Goal: Task Accomplishment & Management: Use online tool/utility

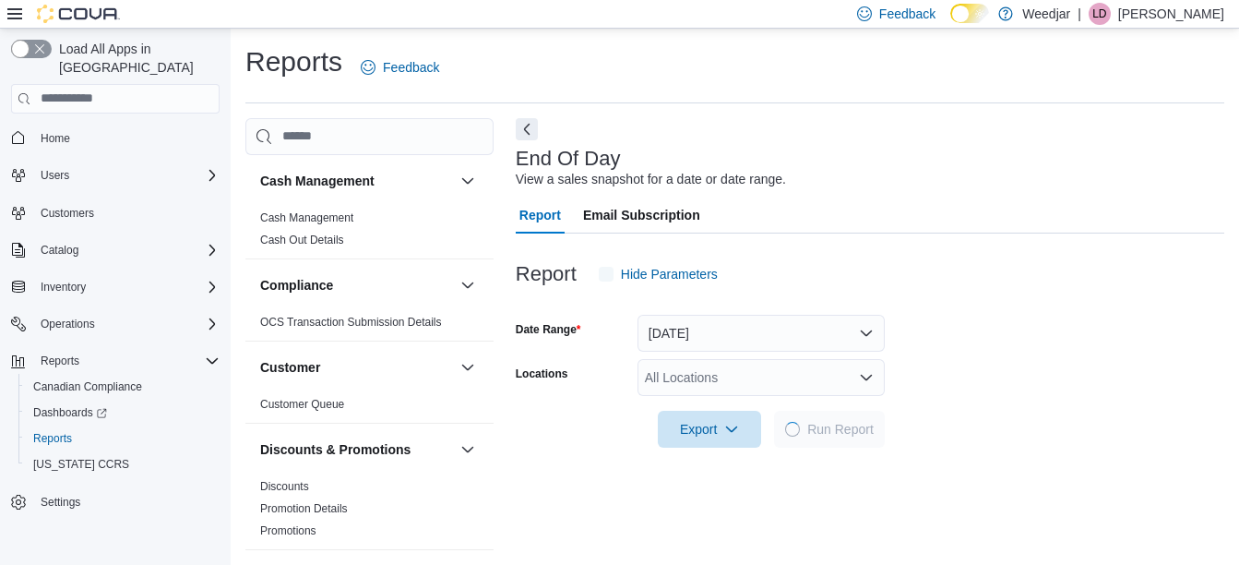
scroll to position [29, 0]
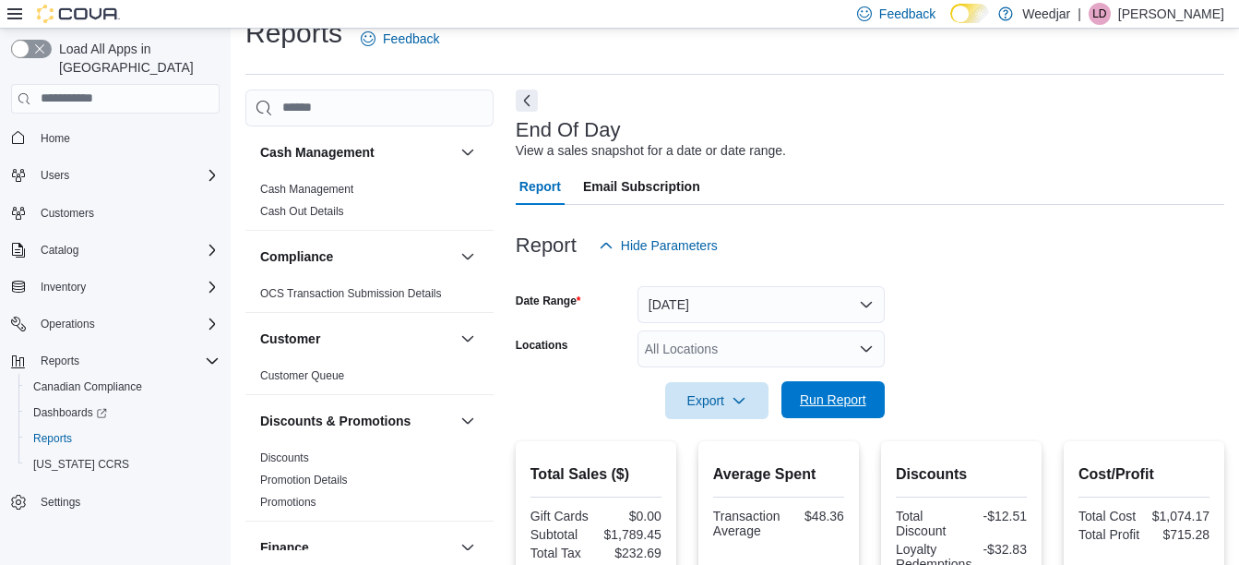
click at [830, 395] on span "Run Report" at bounding box center [833, 399] width 66 height 18
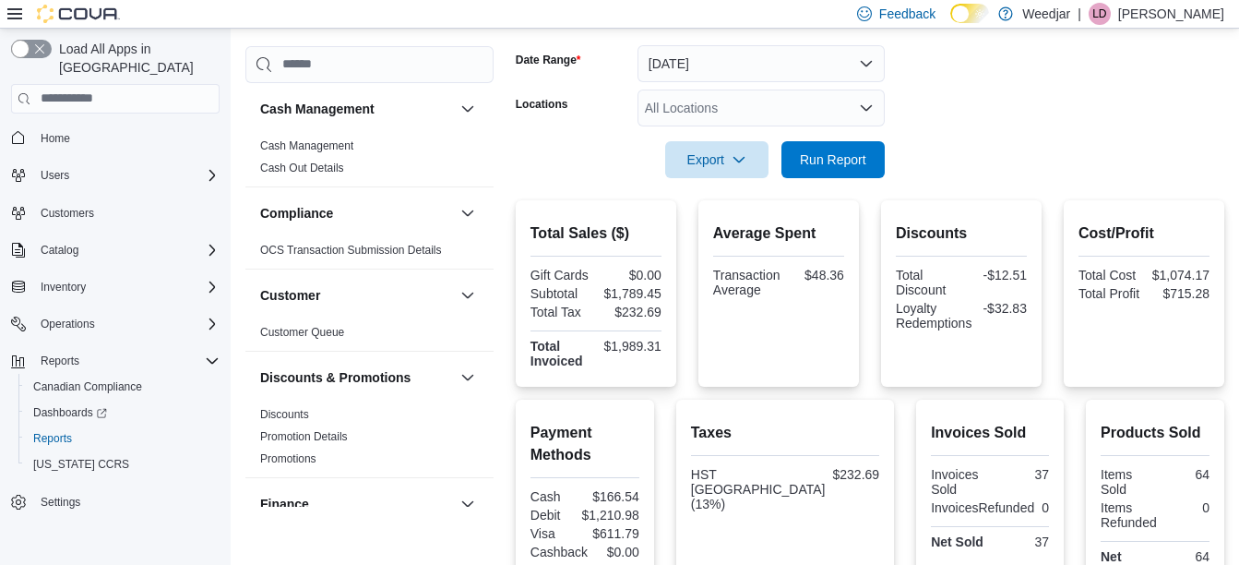
scroll to position [568, 0]
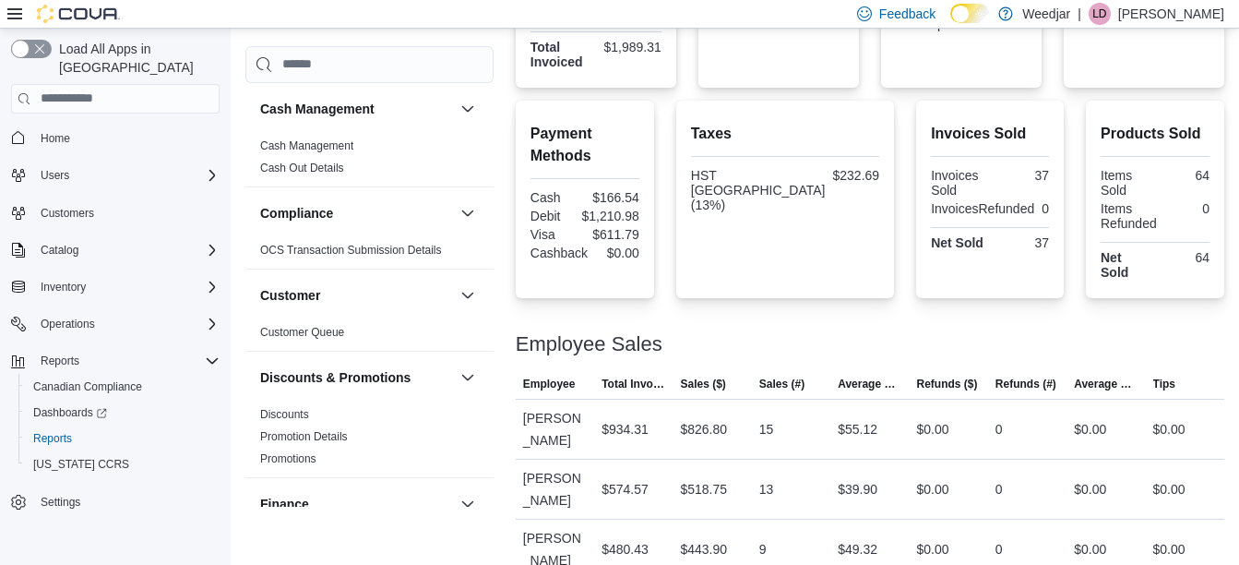
drag, startPoint x: 305, startPoint y: 145, endPoint x: 409, endPoint y: 172, distance: 106.8
click at [305, 145] on link "Cash Management" at bounding box center [306, 145] width 93 height 13
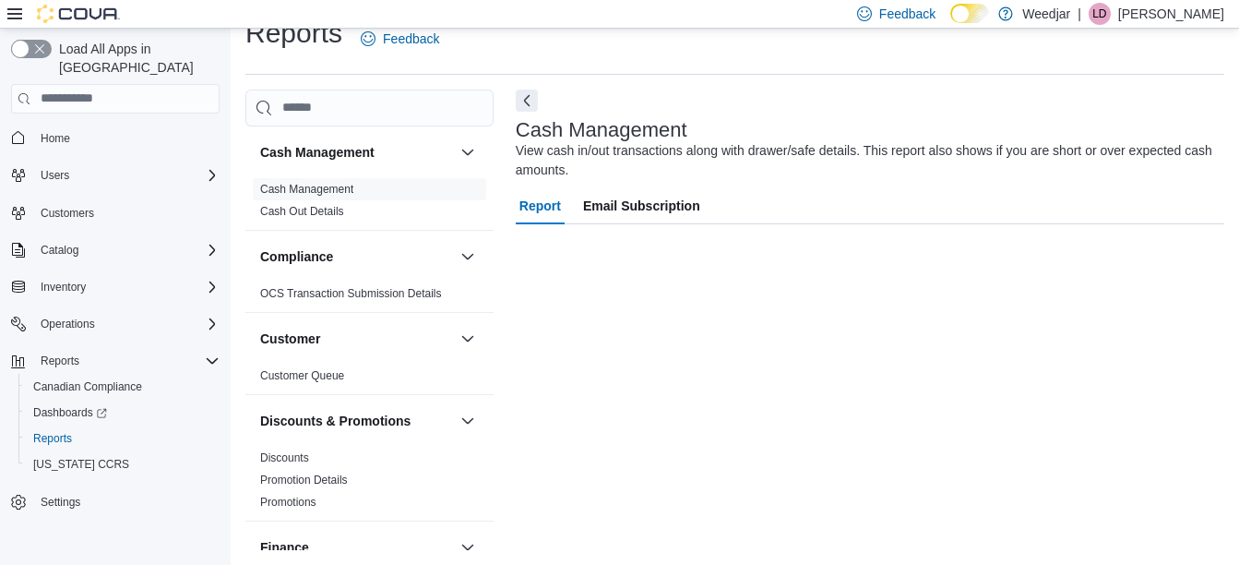
scroll to position [29, 0]
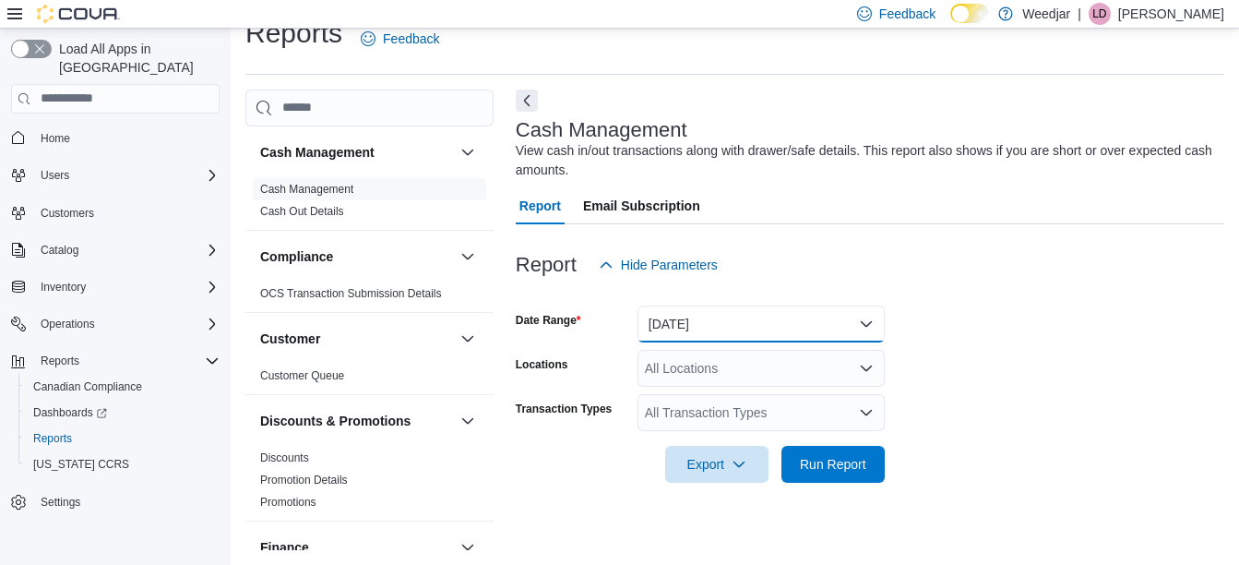
click at [711, 319] on button "[DATE]" at bounding box center [761, 323] width 247 height 37
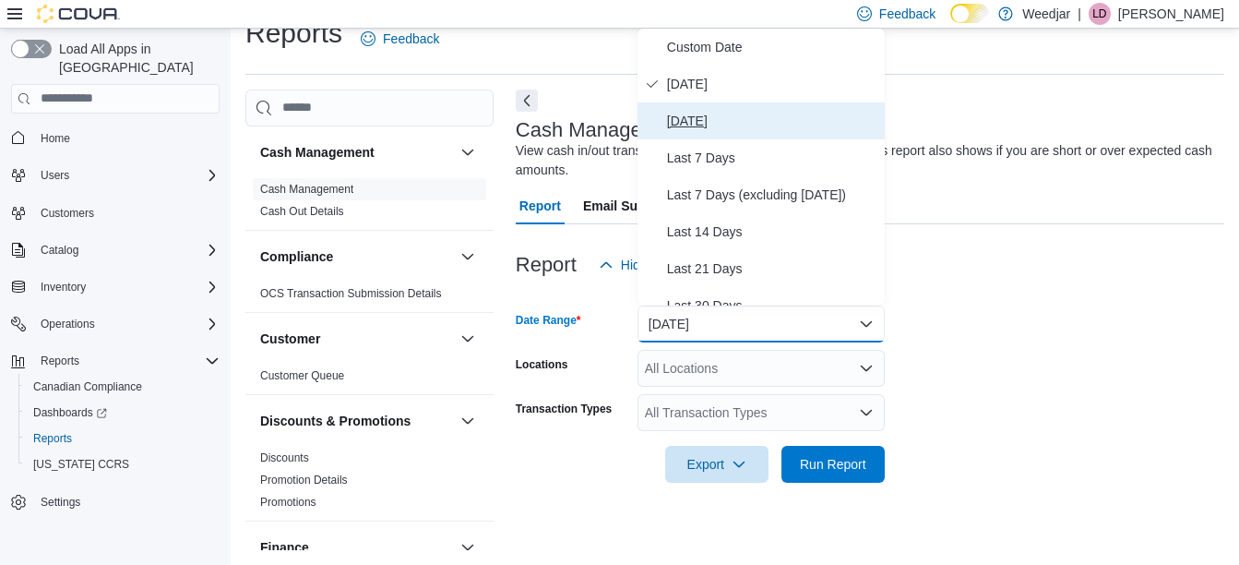
click at [704, 126] on span "[DATE]" at bounding box center [772, 121] width 210 height 22
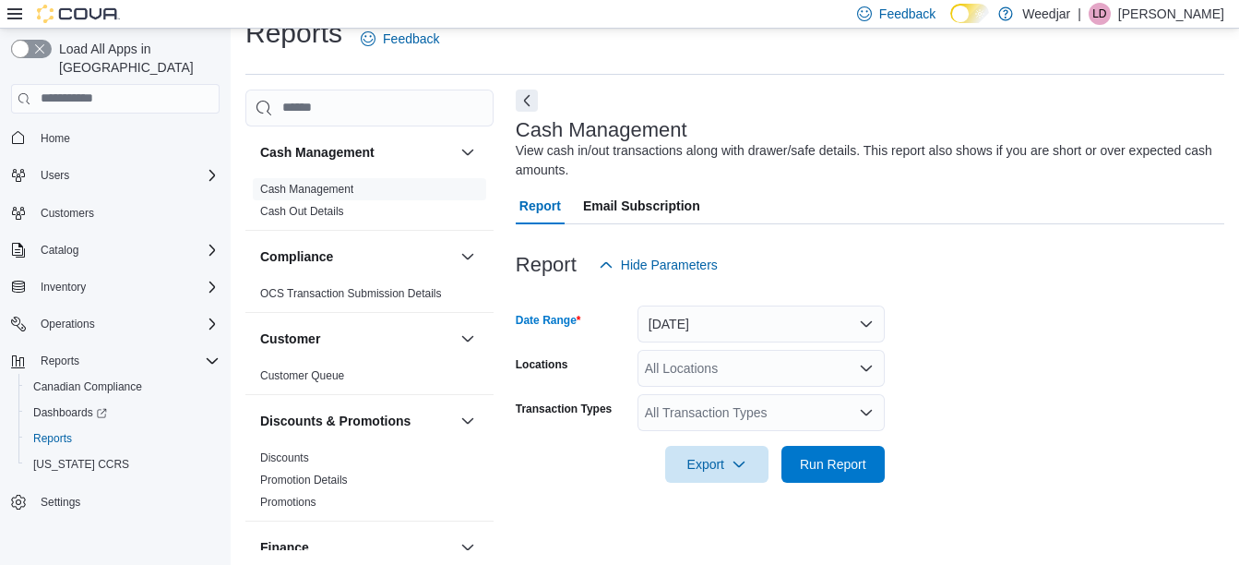
click at [701, 369] on div "All Locations" at bounding box center [761, 368] width 247 height 37
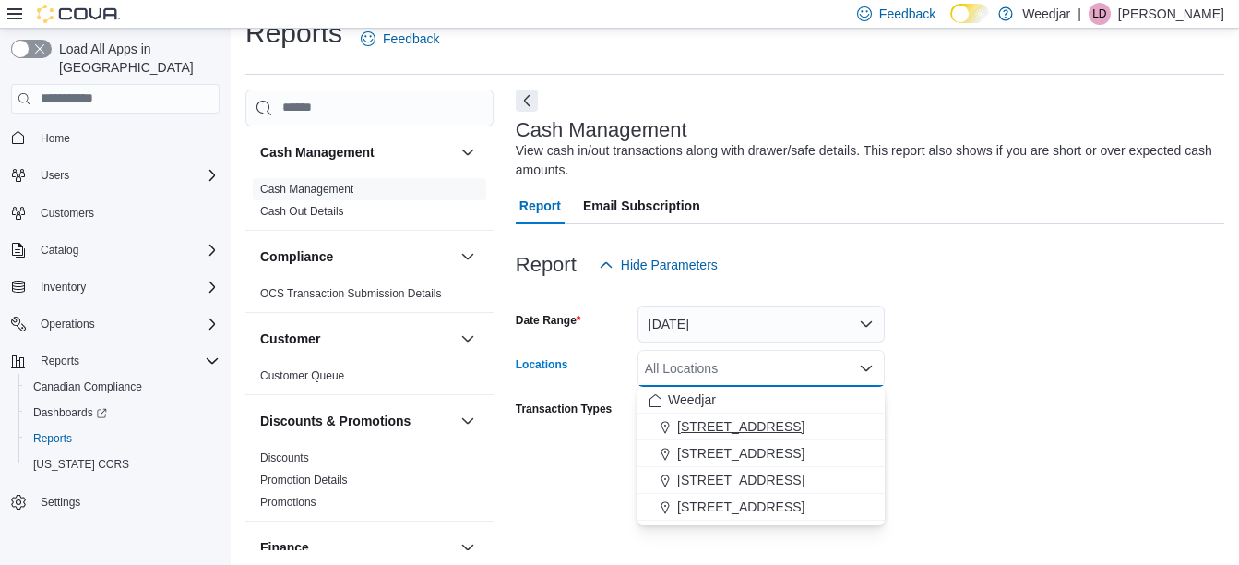
click at [699, 426] on span "[STREET_ADDRESS]" at bounding box center [740, 426] width 127 height 18
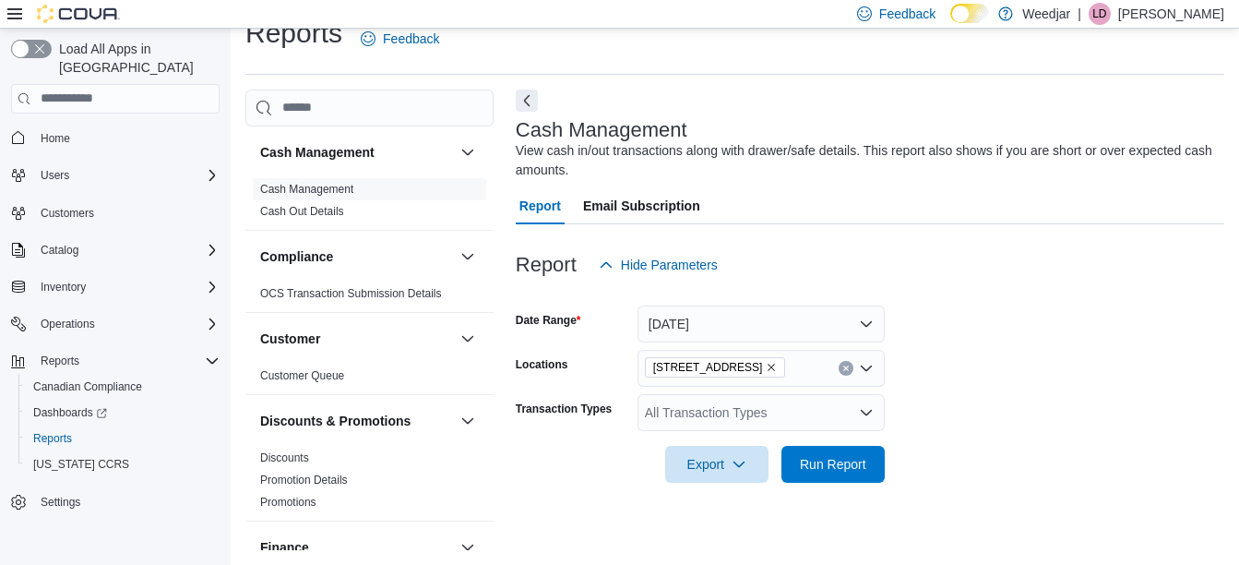
click at [604, 442] on div at bounding box center [870, 438] width 709 height 15
click at [702, 403] on div "All Transaction Types" at bounding box center [761, 412] width 247 height 37
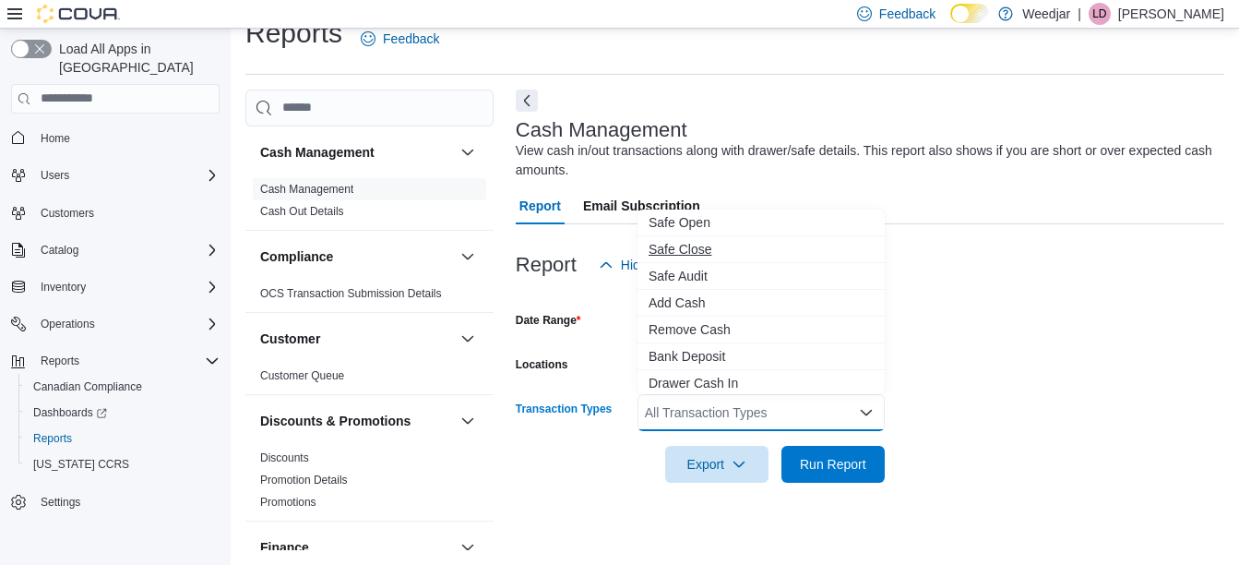
click at [708, 252] on span "Safe Close" at bounding box center [761, 249] width 225 height 18
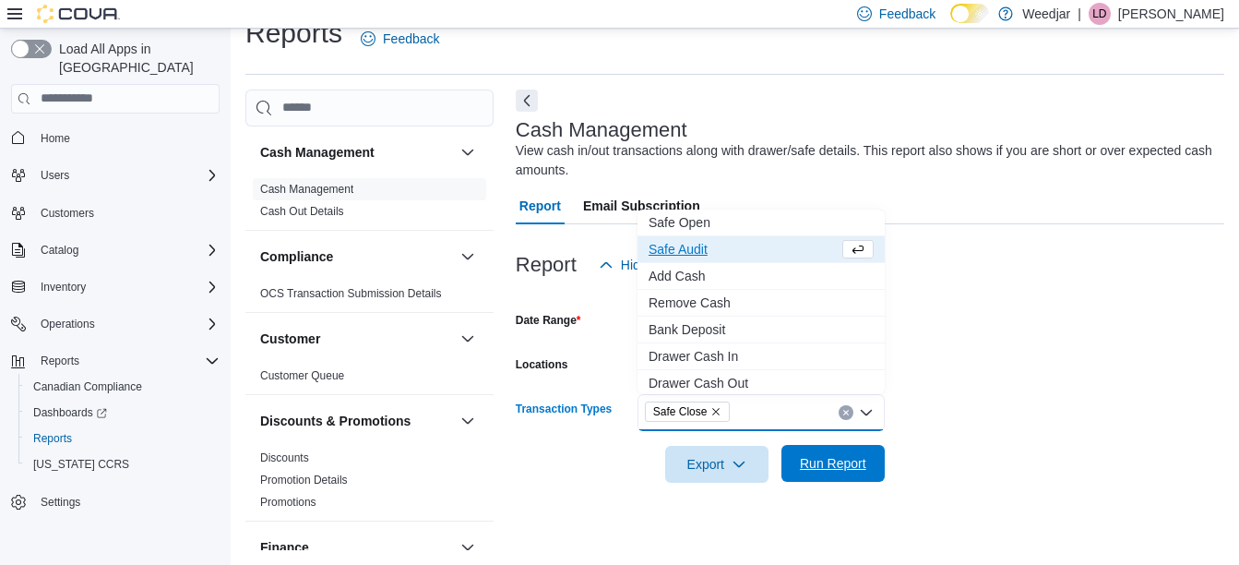
click at [821, 477] on span "Run Report" at bounding box center [833, 463] width 81 height 37
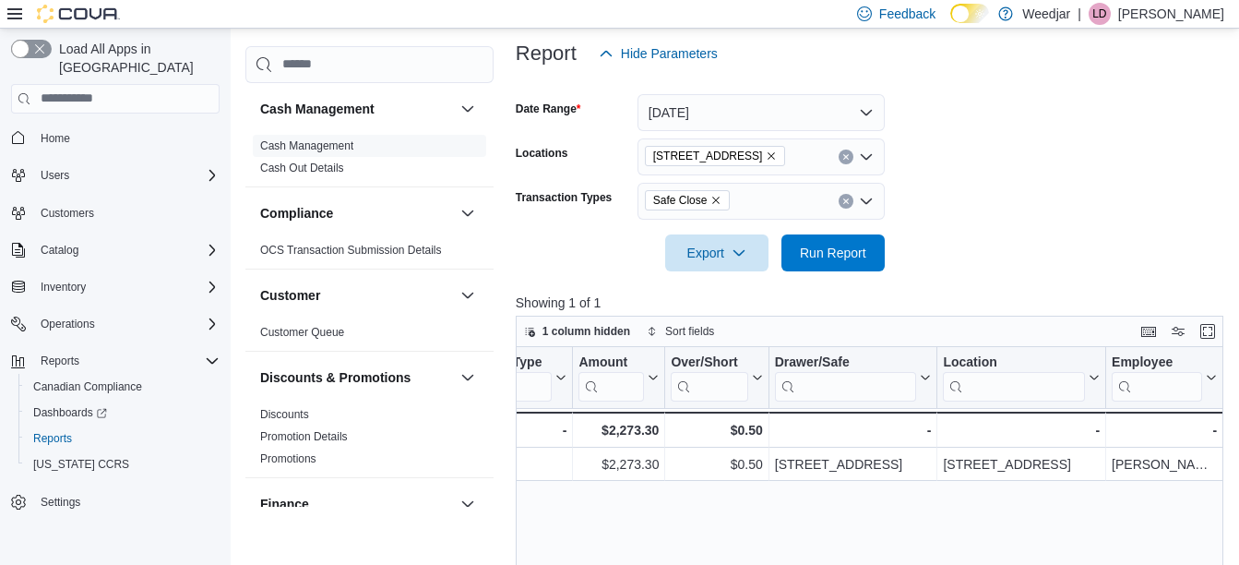
scroll to position [0, 511]
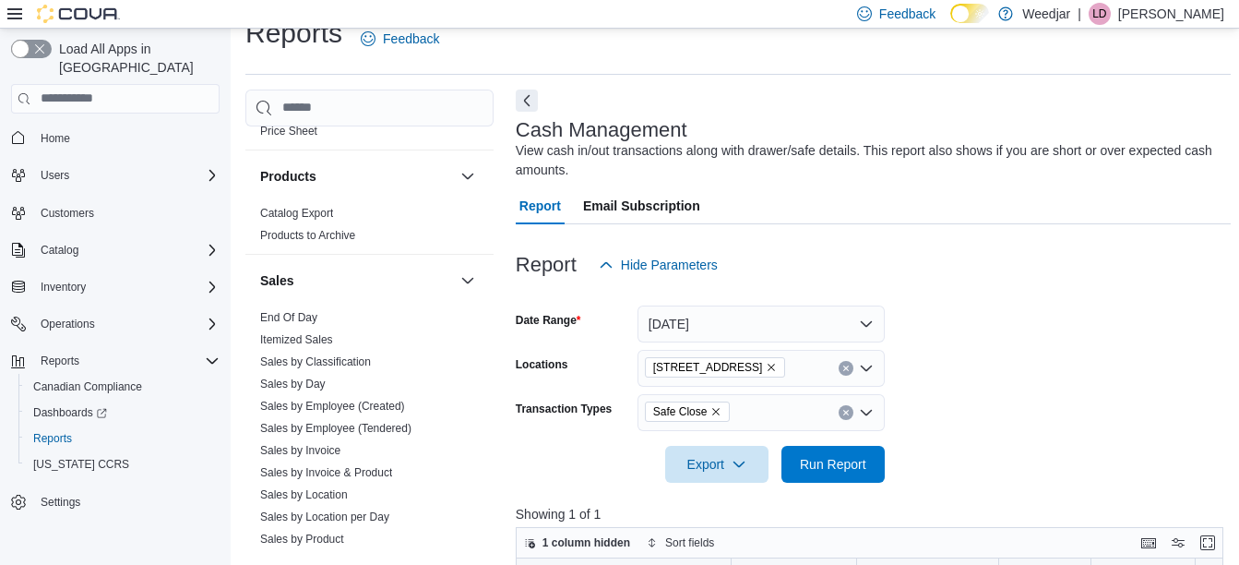
scroll to position [1070, 0]
click at [280, 317] on link "End Of Day" at bounding box center [288, 316] width 57 height 13
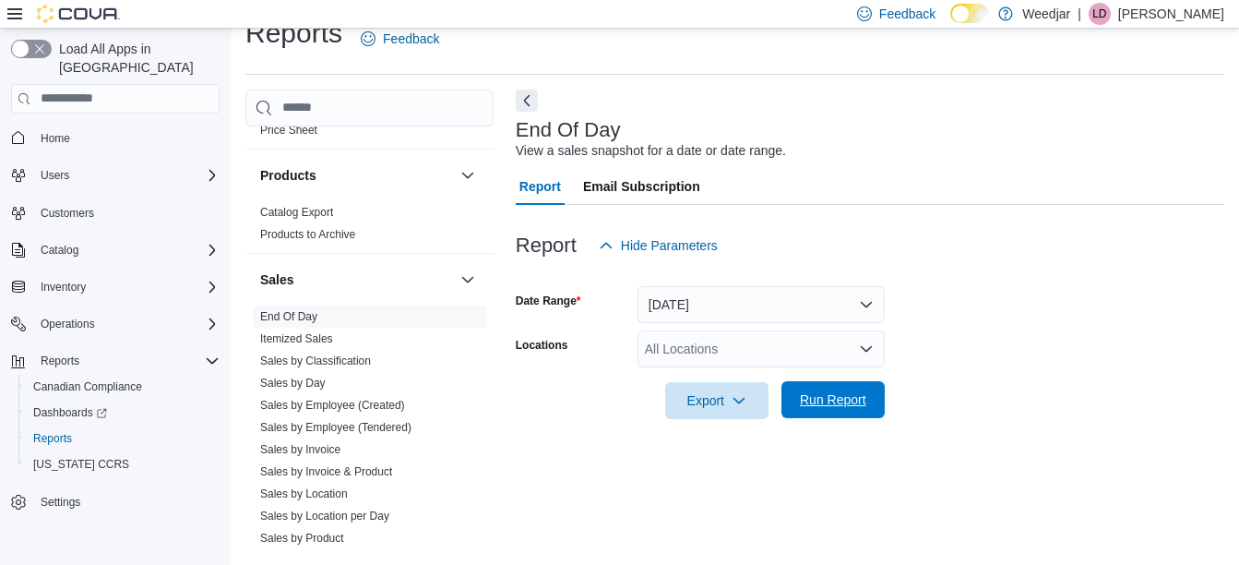
click at [844, 399] on span "Run Report" at bounding box center [833, 399] width 66 height 18
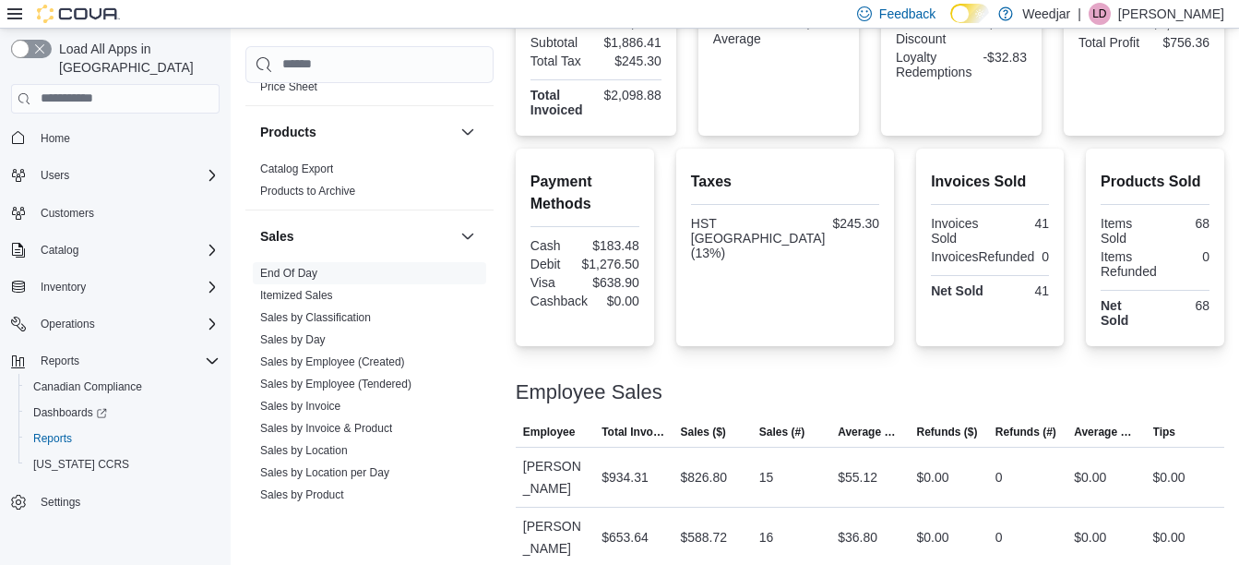
scroll to position [544, 0]
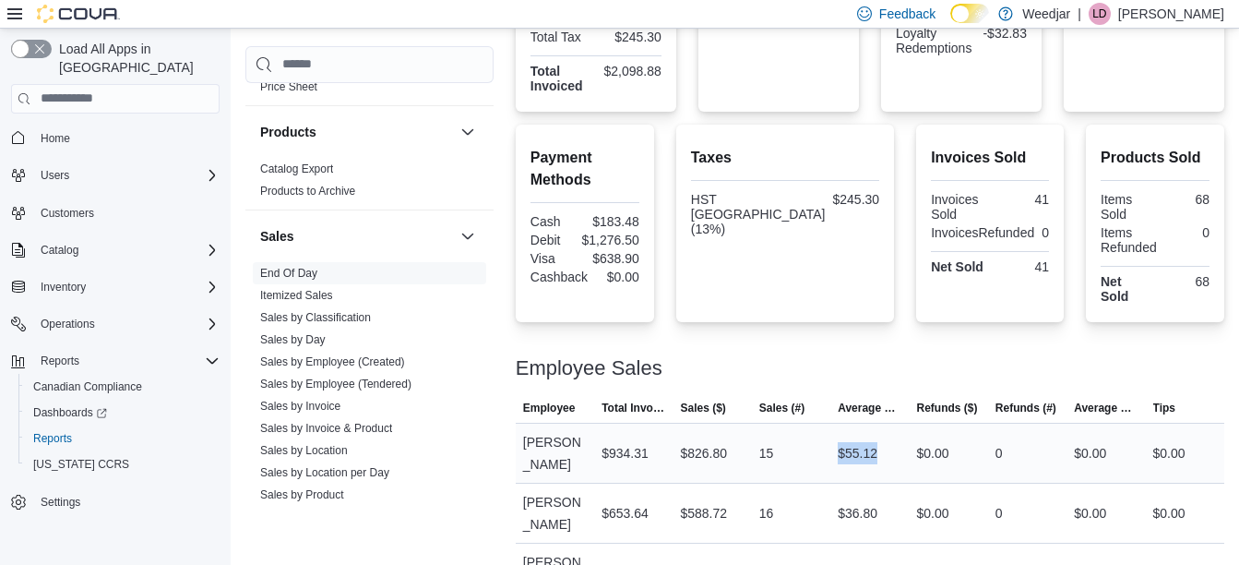
drag, startPoint x: 902, startPoint y: 425, endPoint x: 835, endPoint y: 422, distance: 66.5
click at [835, 423] on tr "Employee [PERSON_NAME] Total Invoiced $934.31 Sales ($) $826.80 Sales (#) 15 Av…" at bounding box center [870, 453] width 709 height 60
drag, startPoint x: 835, startPoint y: 422, endPoint x: 880, endPoint y: 433, distance: 46.6
click at [878, 442] on div "$55.12" at bounding box center [858, 453] width 40 height 22
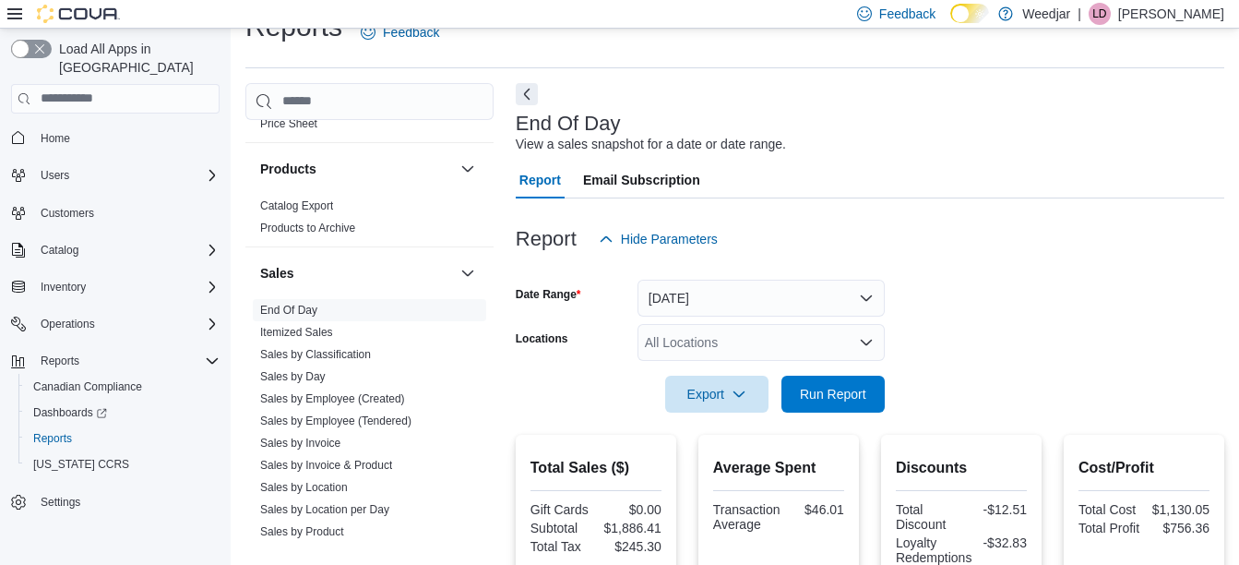
scroll to position [0, 0]
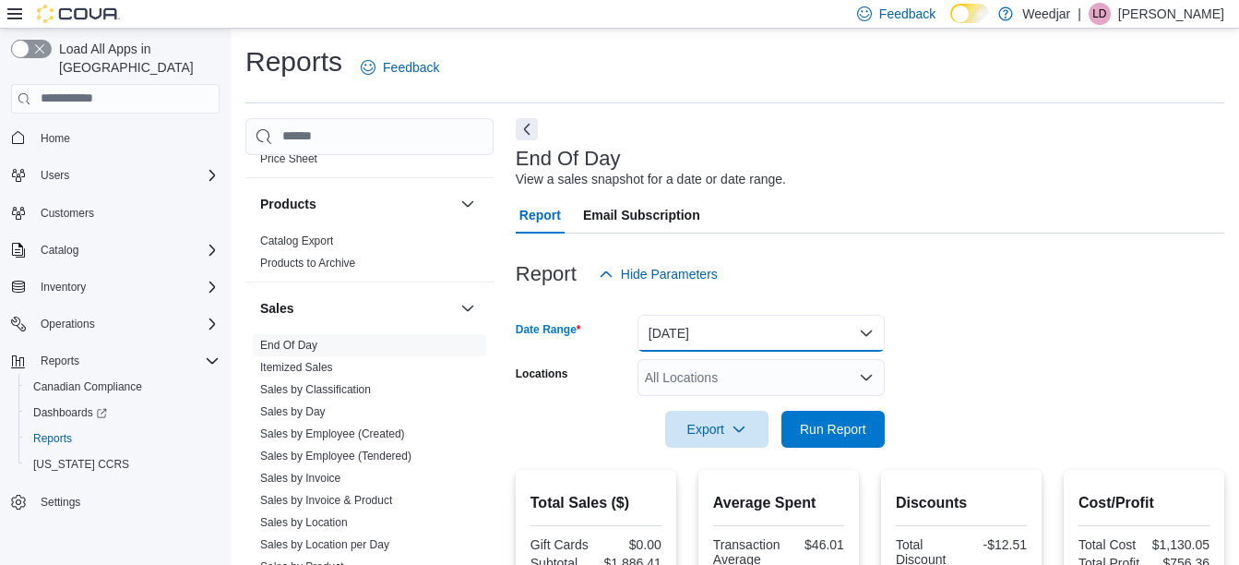
click at [696, 332] on button "[DATE]" at bounding box center [761, 333] width 247 height 37
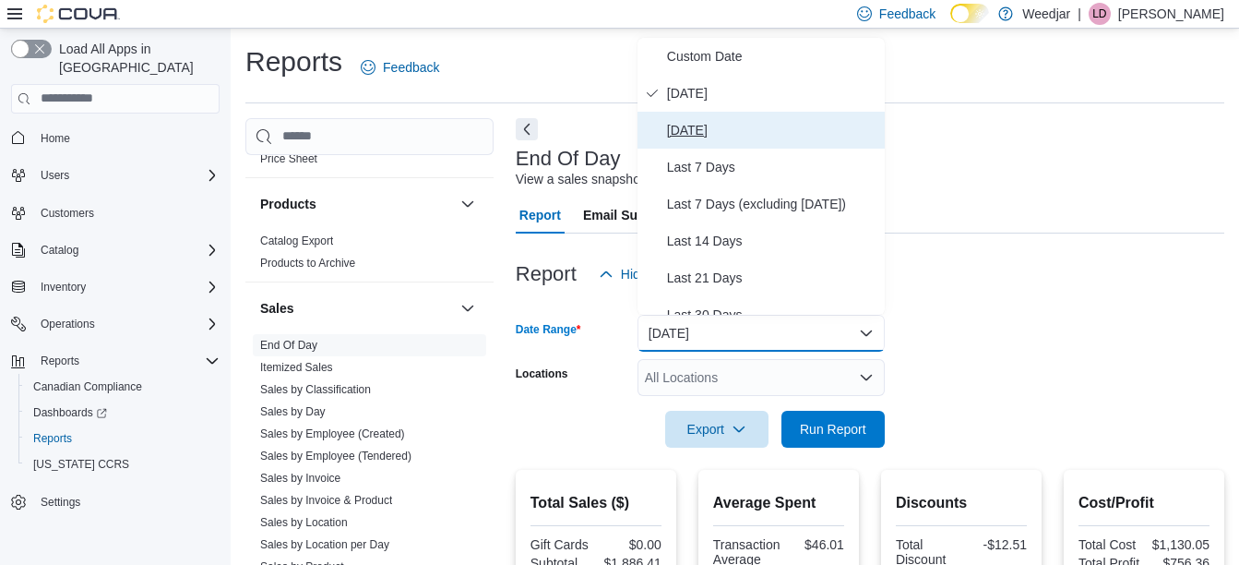
click at [707, 134] on span "[DATE]" at bounding box center [772, 130] width 210 height 22
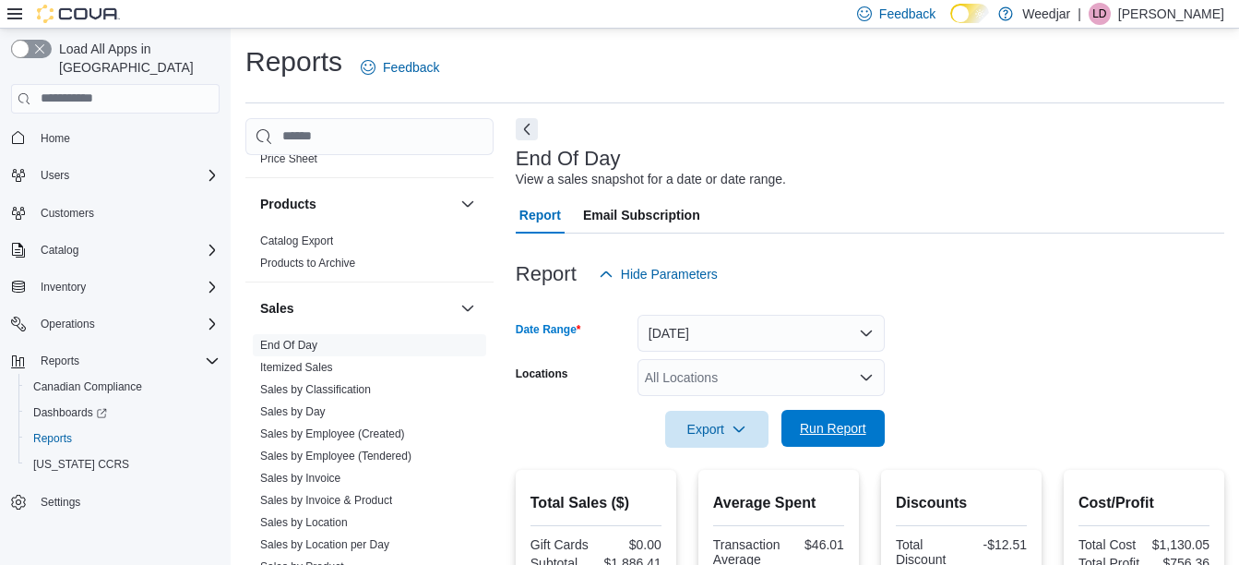
click at [861, 435] on span "Run Report" at bounding box center [833, 428] width 66 height 18
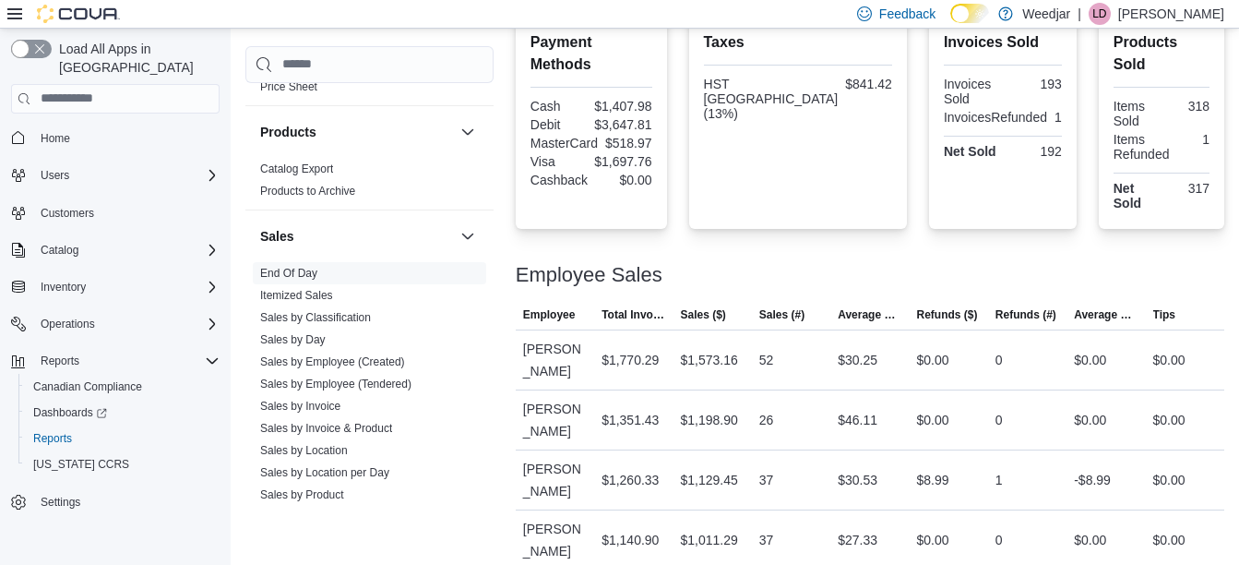
scroll to position [711, 0]
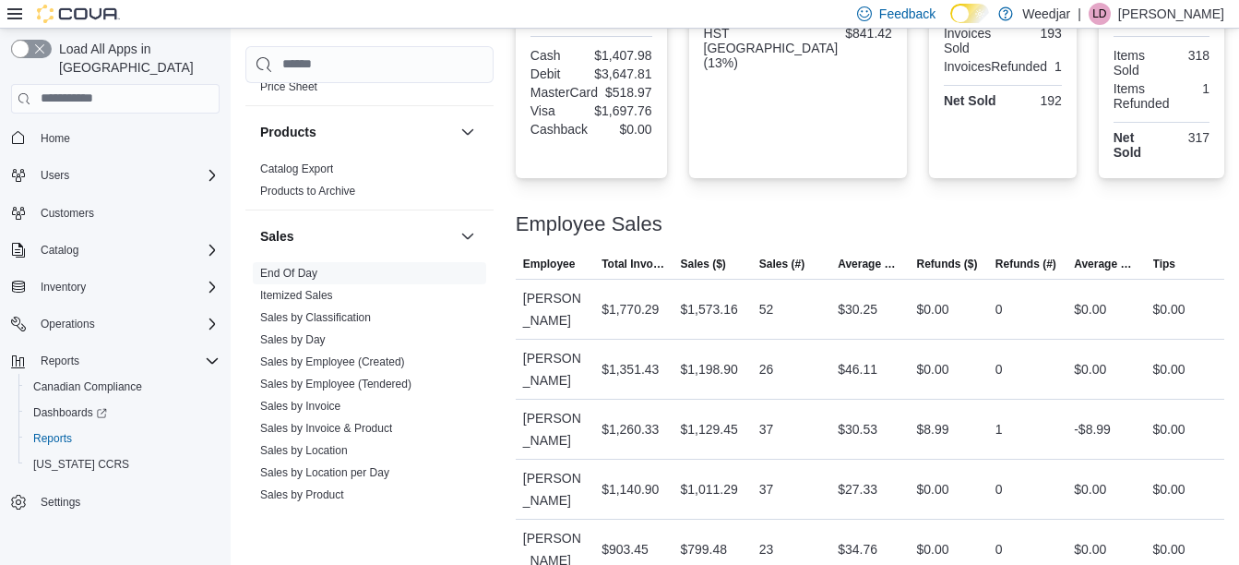
click at [1204, 15] on p "[PERSON_NAME]" at bounding box center [1171, 14] width 106 height 22
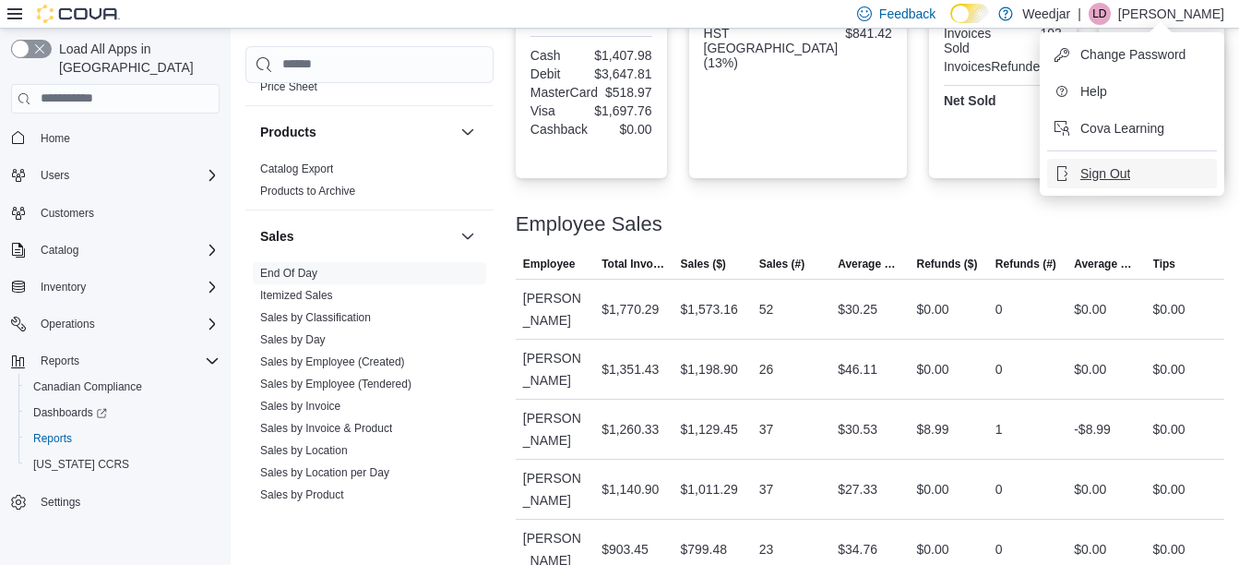
click at [1101, 172] on span "Sign Out" at bounding box center [1106, 173] width 50 height 18
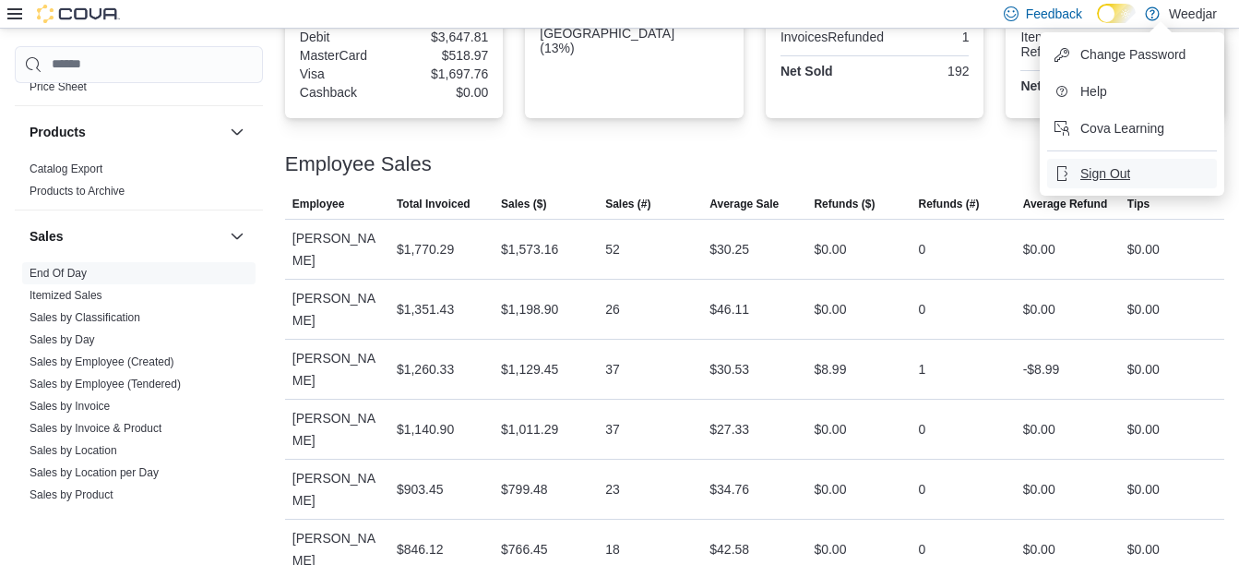
scroll to position [607, 0]
